Goal: Information Seeking & Learning: Learn about a topic

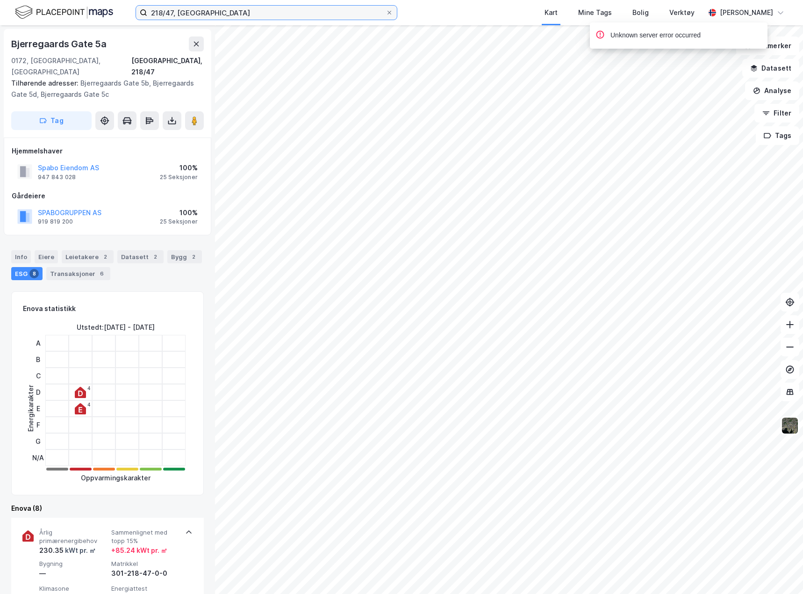
click at [185, 10] on input "218/47, [GEOGRAPHIC_DATA]" at bounding box center [266, 13] width 238 height 14
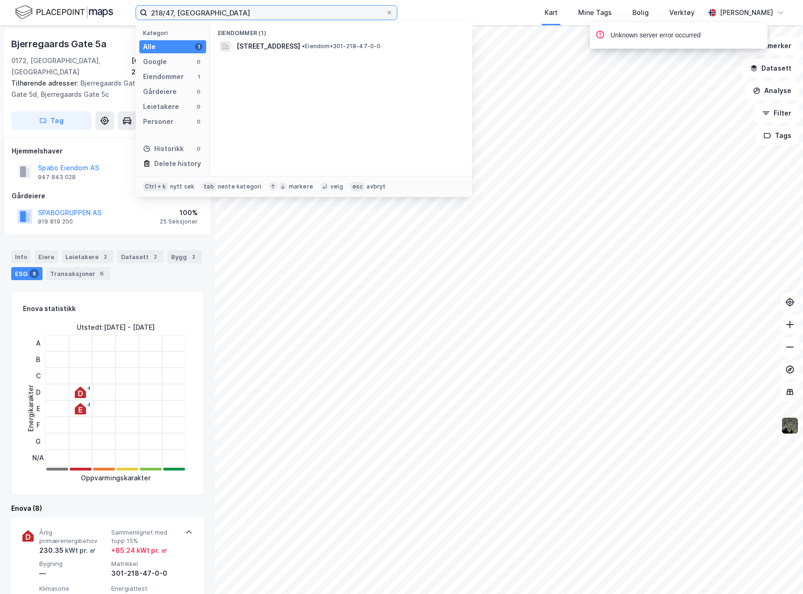
click at [185, 10] on input "218/47, [GEOGRAPHIC_DATA]" at bounding box center [266, 13] width 238 height 14
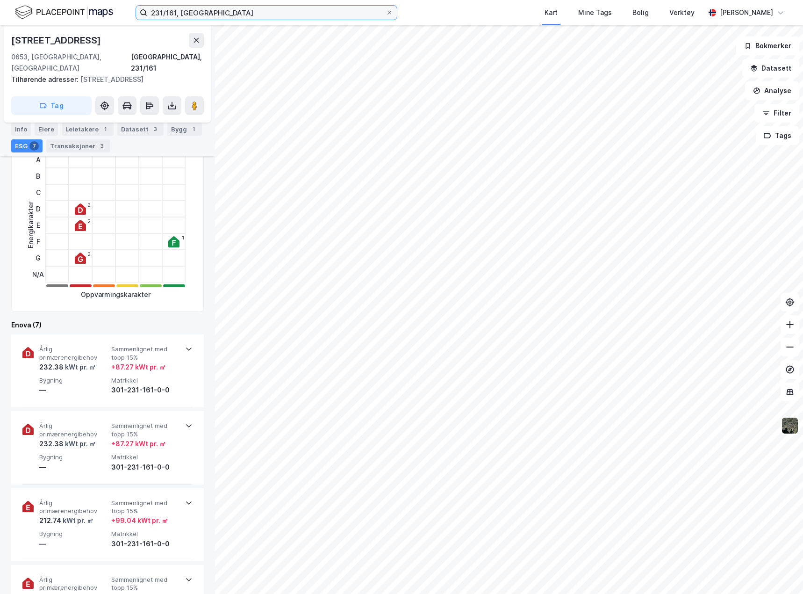
scroll to position [234, 0]
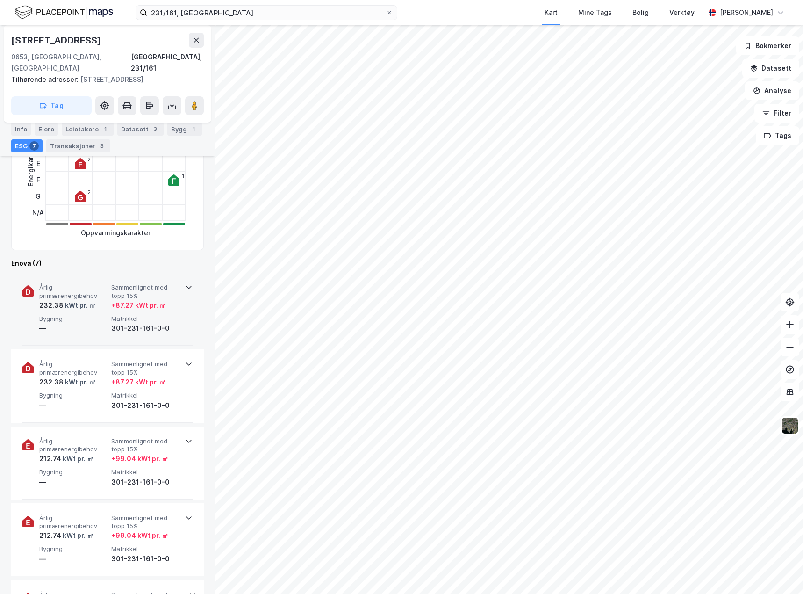
click at [176, 313] on div "Årlig primærenergibehov 232.38 kWt pr. ㎡ Sammenlignet med topp 15% + 87.27 kWt …" at bounding box center [107, 309] width 170 height 73
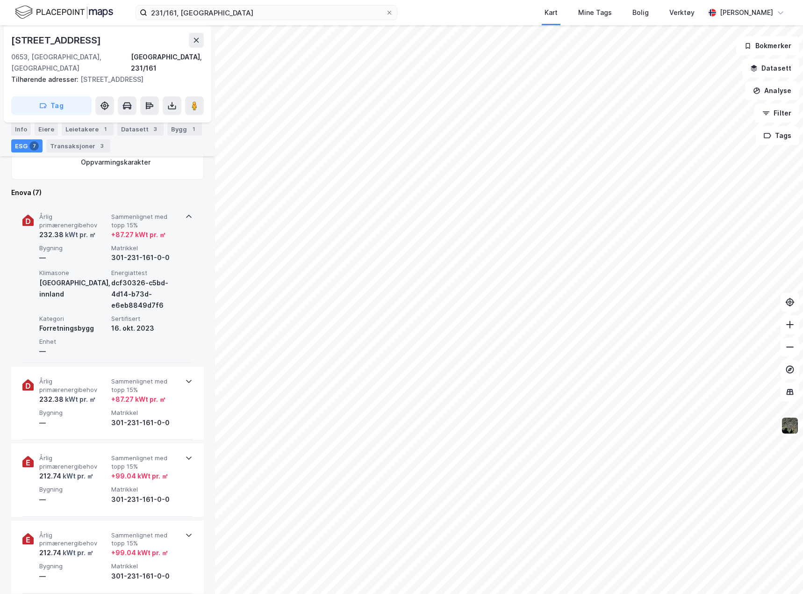
scroll to position [327, 0]
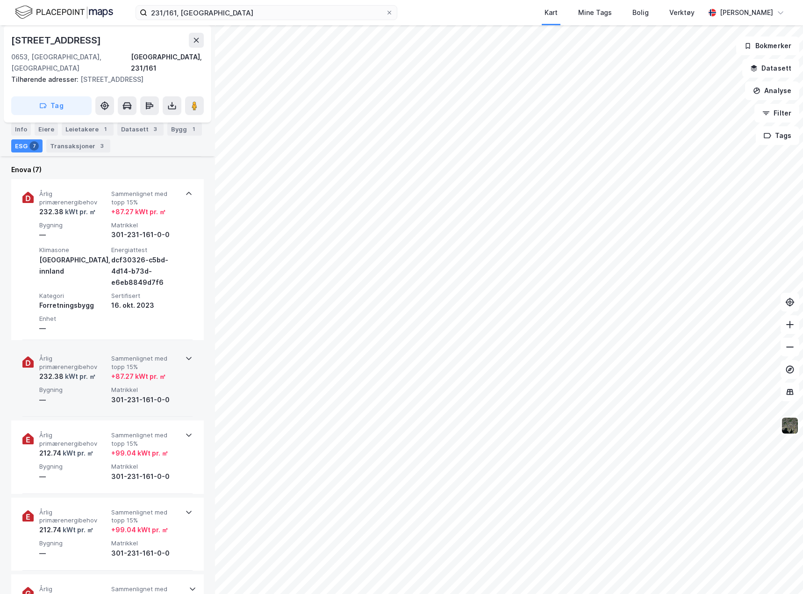
click at [177, 383] on div "Årlig primærenergibehov 232.38 kWt pr. ㎡ Sammenlignet med topp 15% + 87.27 kWt …" at bounding box center [107, 380] width 170 height 73
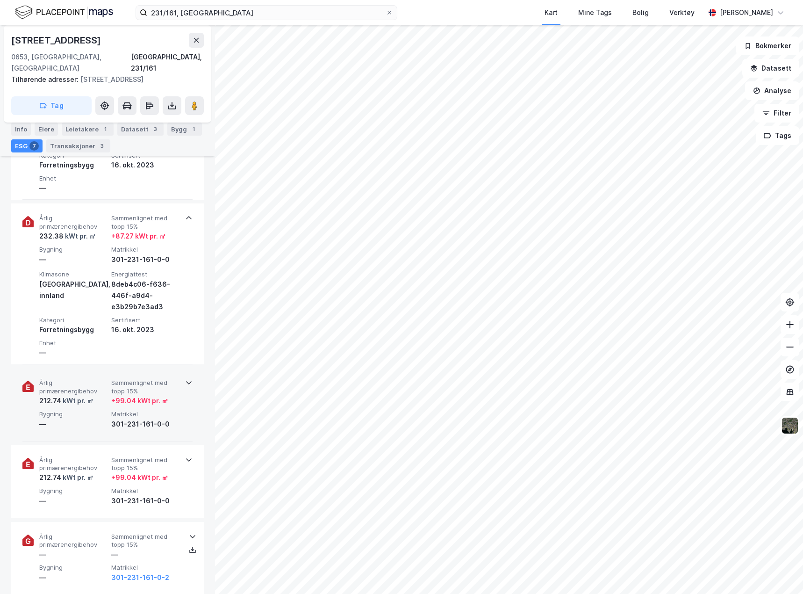
click at [179, 398] on div "Årlig primærenergibehov 212.74 kWt pr. ㎡ Sammenlignet med topp 15% + 99.04 kWt …" at bounding box center [107, 404] width 170 height 73
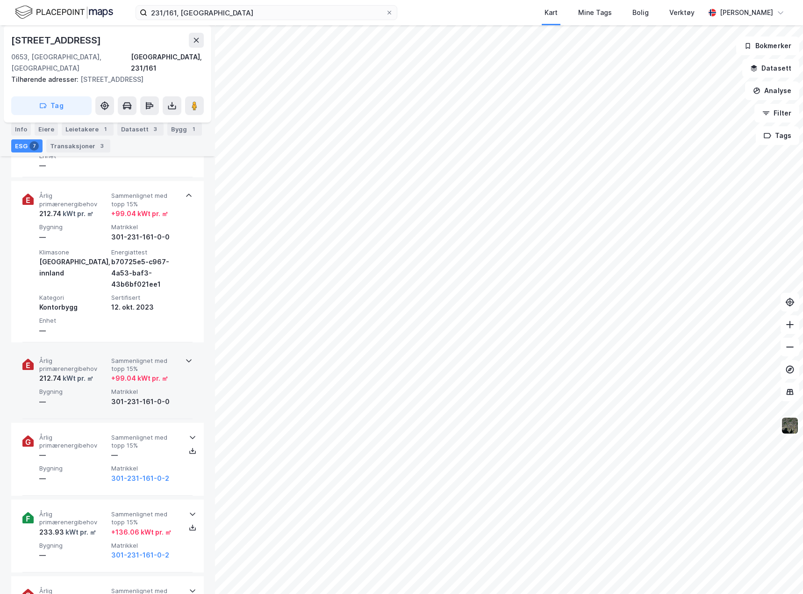
click at [180, 389] on div "Årlig primærenergibehov 212.74 kWt pr. ㎡ Sammenlignet med topp 15% + 99.04 kWt …" at bounding box center [107, 382] width 170 height 73
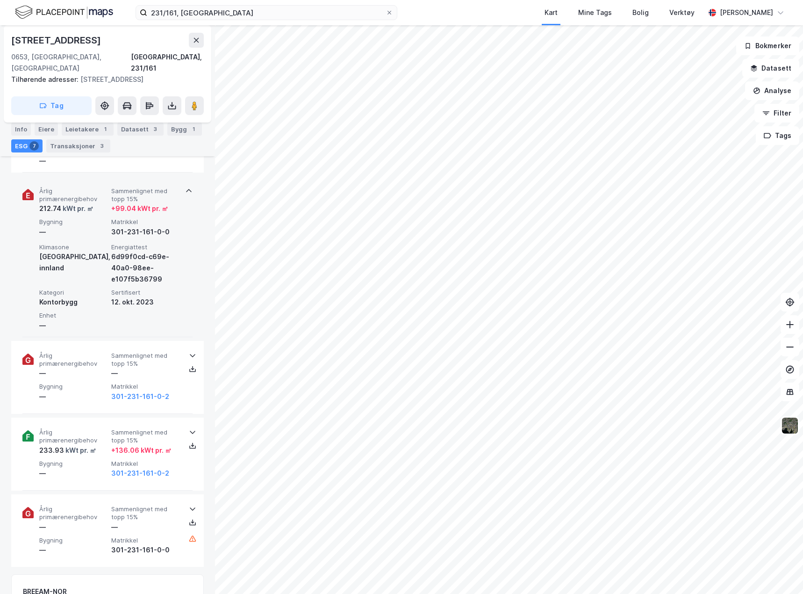
scroll to position [842, 0]
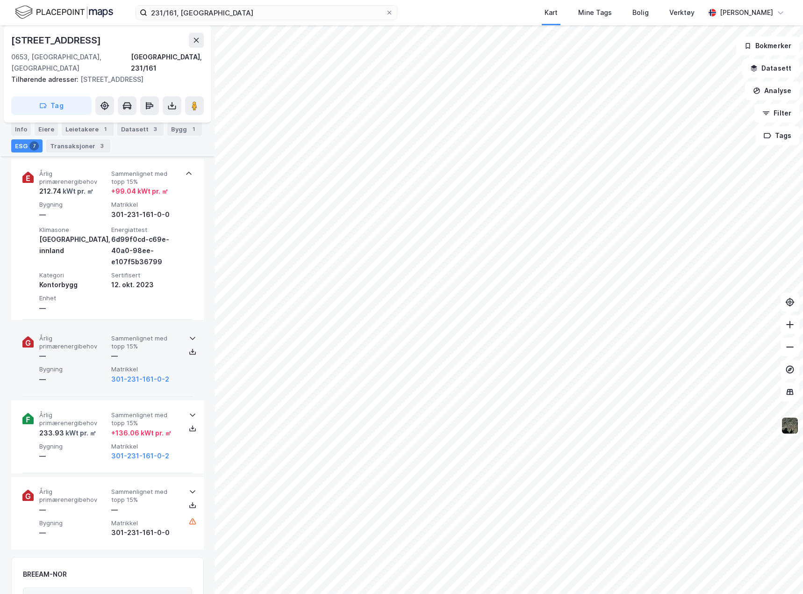
click at [180, 370] on div "Årlig primærenergibehov — Sammenlignet med topp 15% — Bygning — Matrikkel 301-2…" at bounding box center [107, 360] width 170 height 73
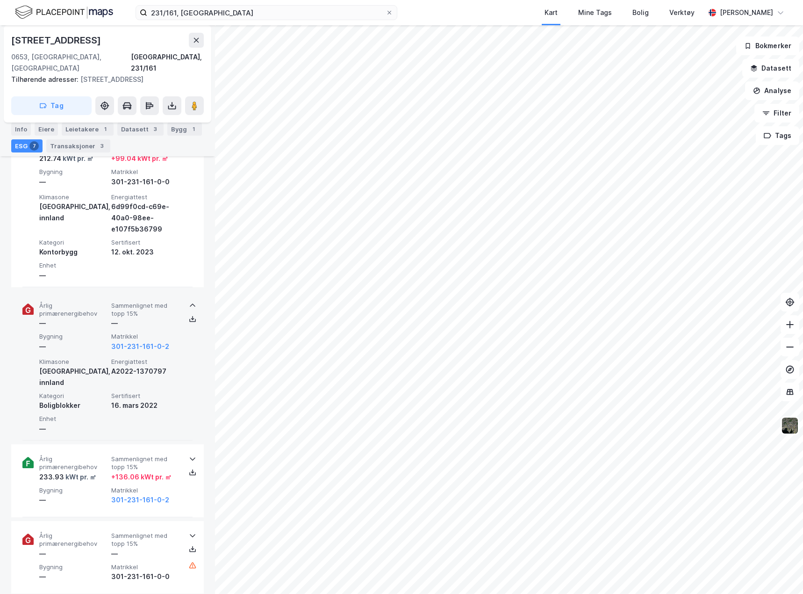
scroll to position [935, 0]
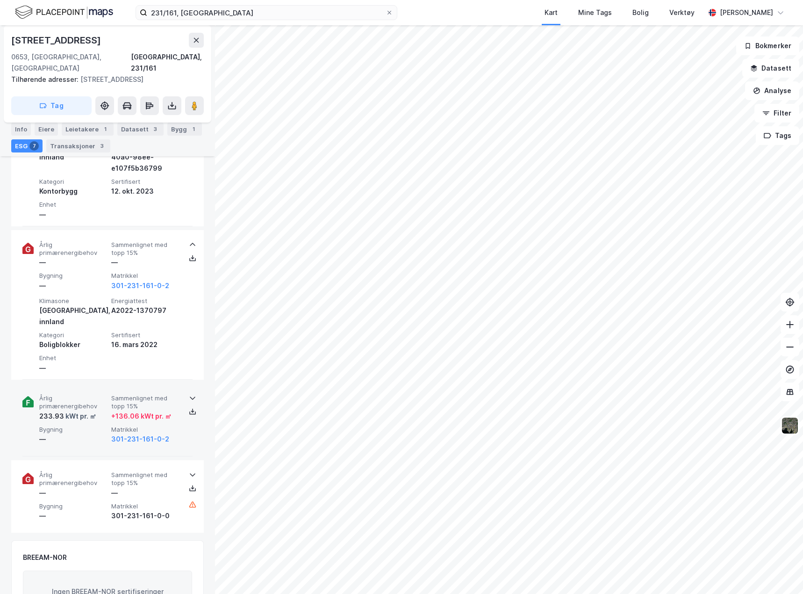
click at [188, 414] on div "Årlig primærenergibehov 233.93 kWt pr. ㎡ Sammenlignet med topp 15% + 136.06 kWt…" at bounding box center [107, 419] width 170 height 73
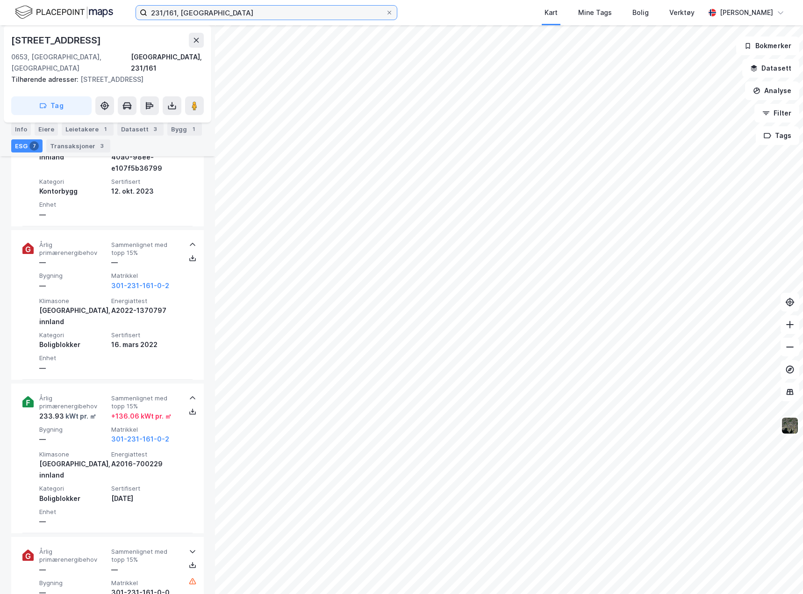
click at [216, 6] on input "231/161, [GEOGRAPHIC_DATA]" at bounding box center [266, 13] width 238 height 14
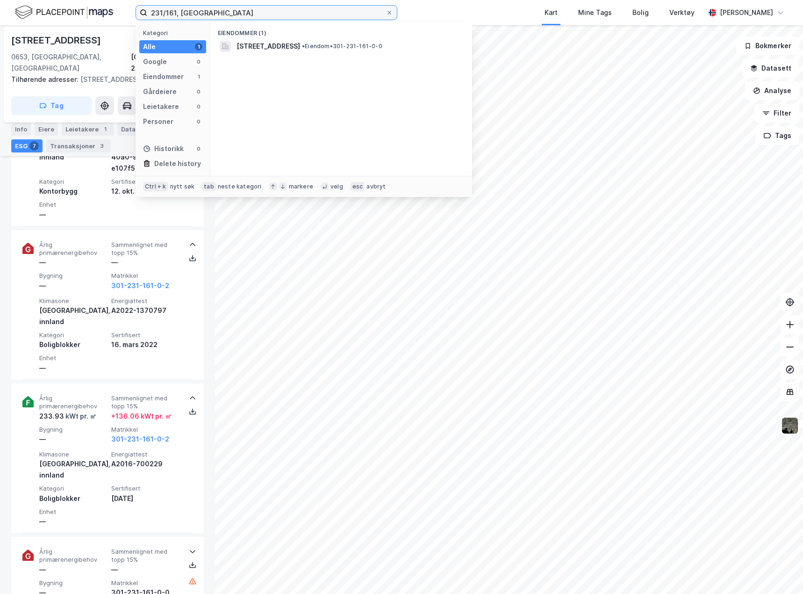
click at [216, 6] on input "231/161, [GEOGRAPHIC_DATA]" at bounding box center [266, 13] width 238 height 14
type input "228/98, [GEOGRAPHIC_DATA]"
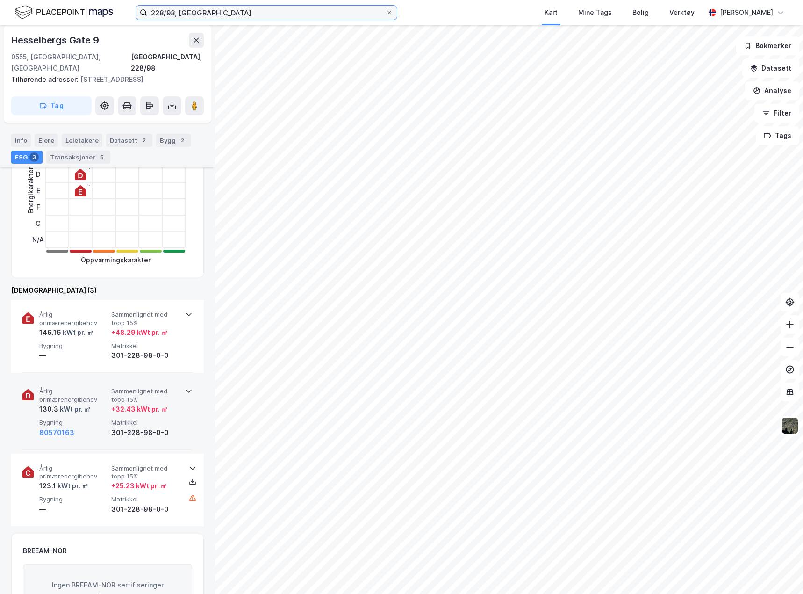
scroll to position [215, 0]
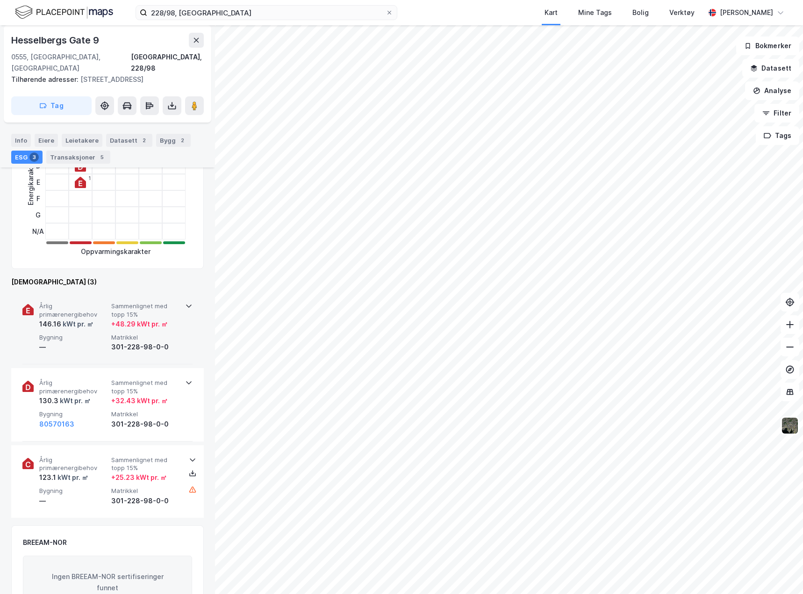
click at [176, 350] on div "301-228-98-0-0" at bounding box center [145, 346] width 68 height 11
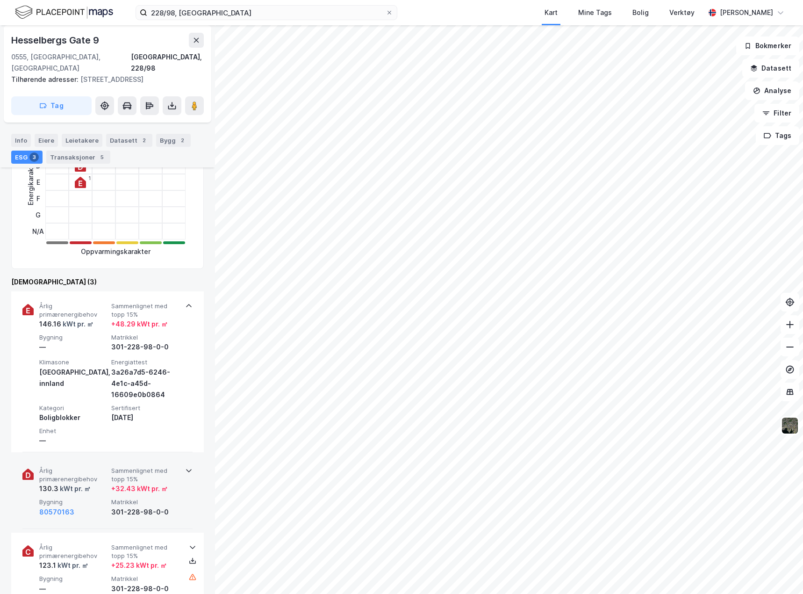
click at [168, 498] on div "Årlig primærenergibehov 130.3 kWt pr. ㎡ Sammenlignet med topp 15% + 32.43 kWt p…" at bounding box center [109, 492] width 140 height 50
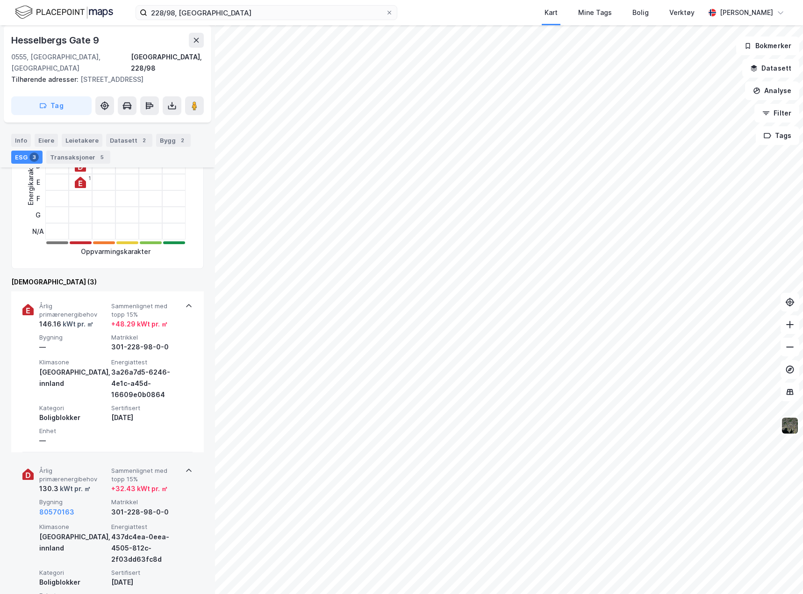
click at [168, 498] on div "Årlig primærenergibehov 130.3 kWt pr. ㎡ Sammenlignet med topp 15% + 32.43 kWt p…" at bounding box center [109, 492] width 140 height 50
